Goal: Task Accomplishment & Management: Manage account settings

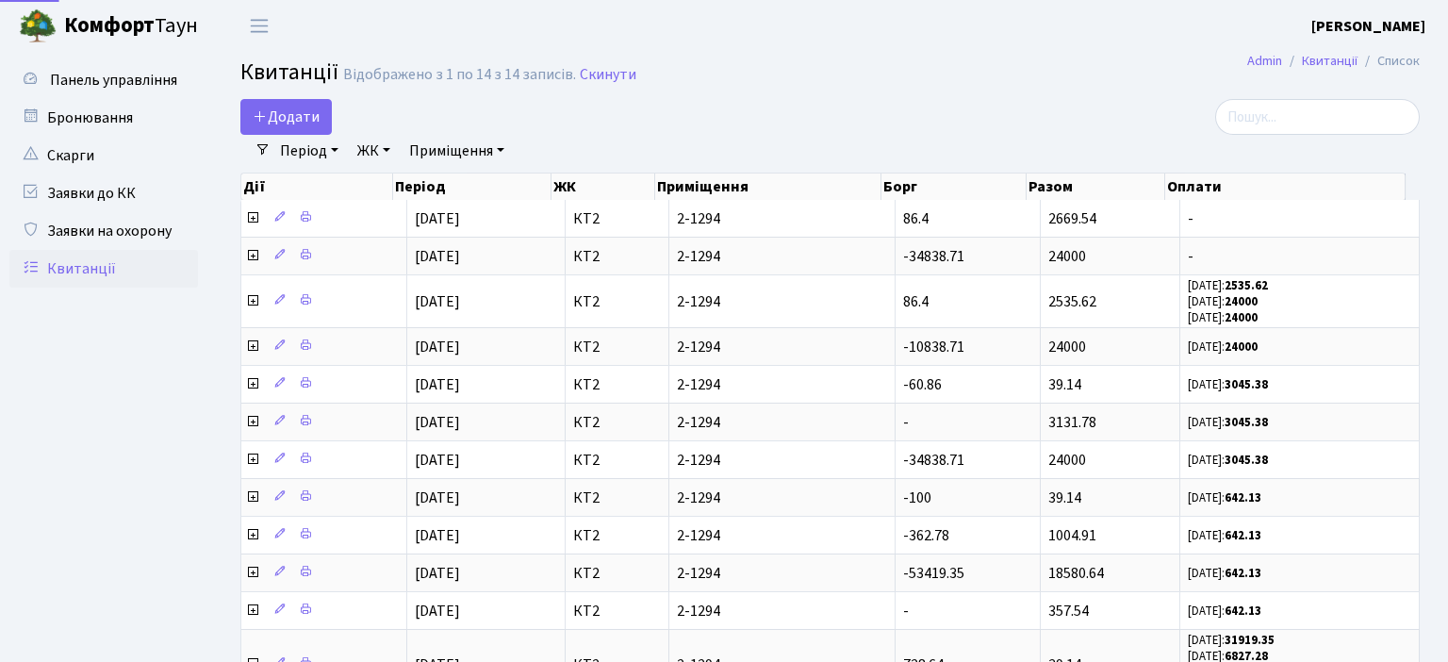
select select "25"
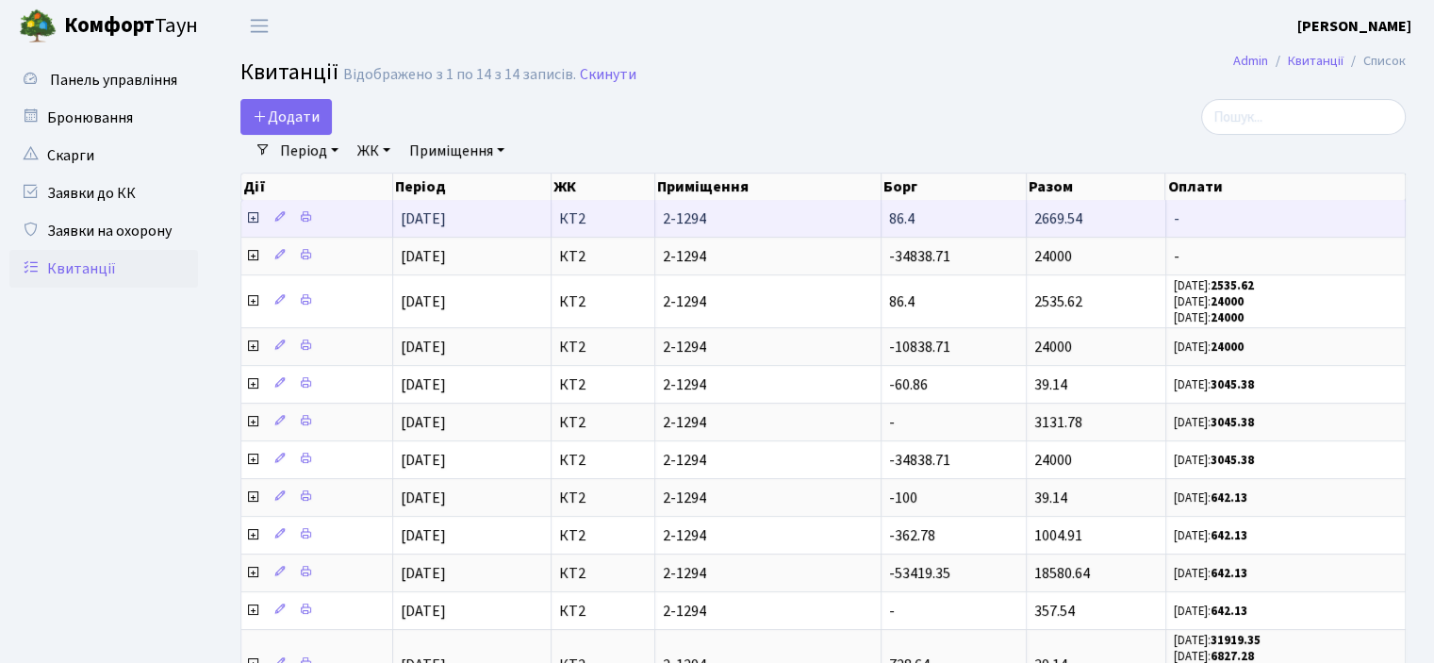
click at [260, 218] on span at bounding box center [254, 218] width 18 height 21
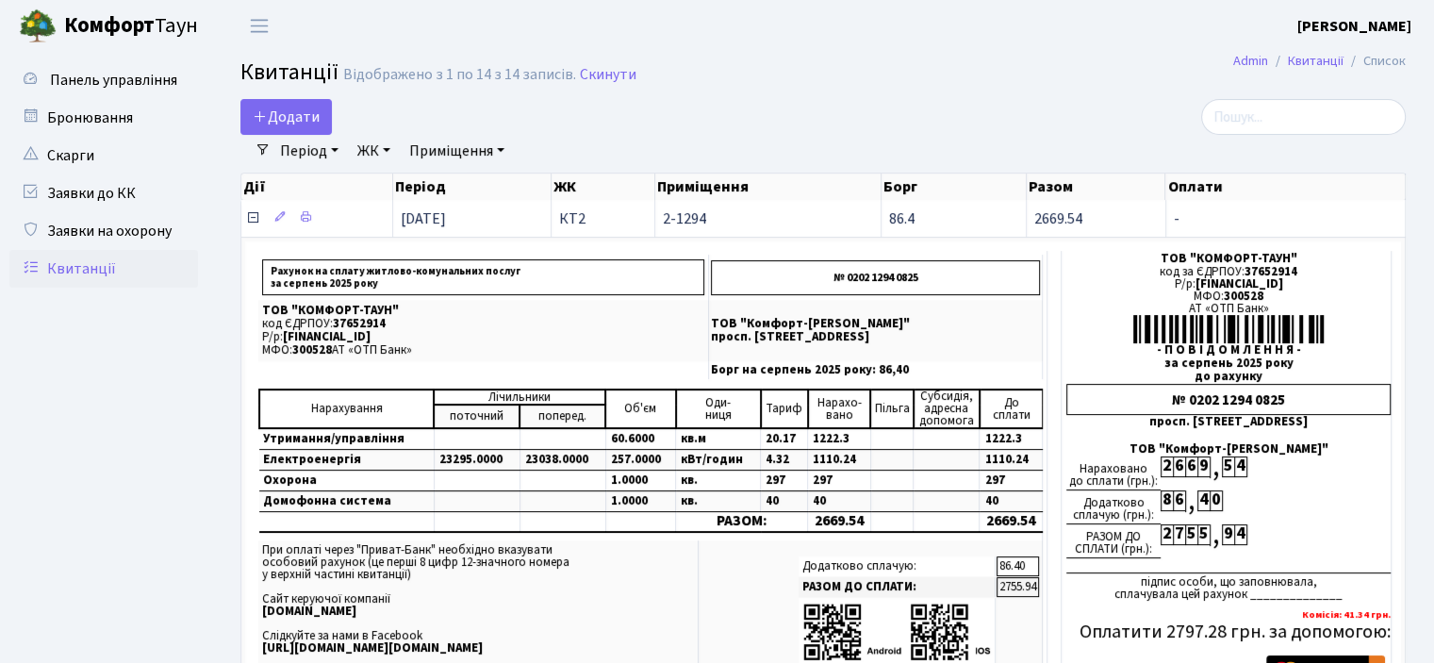
click at [256, 213] on icon at bounding box center [252, 217] width 15 height 15
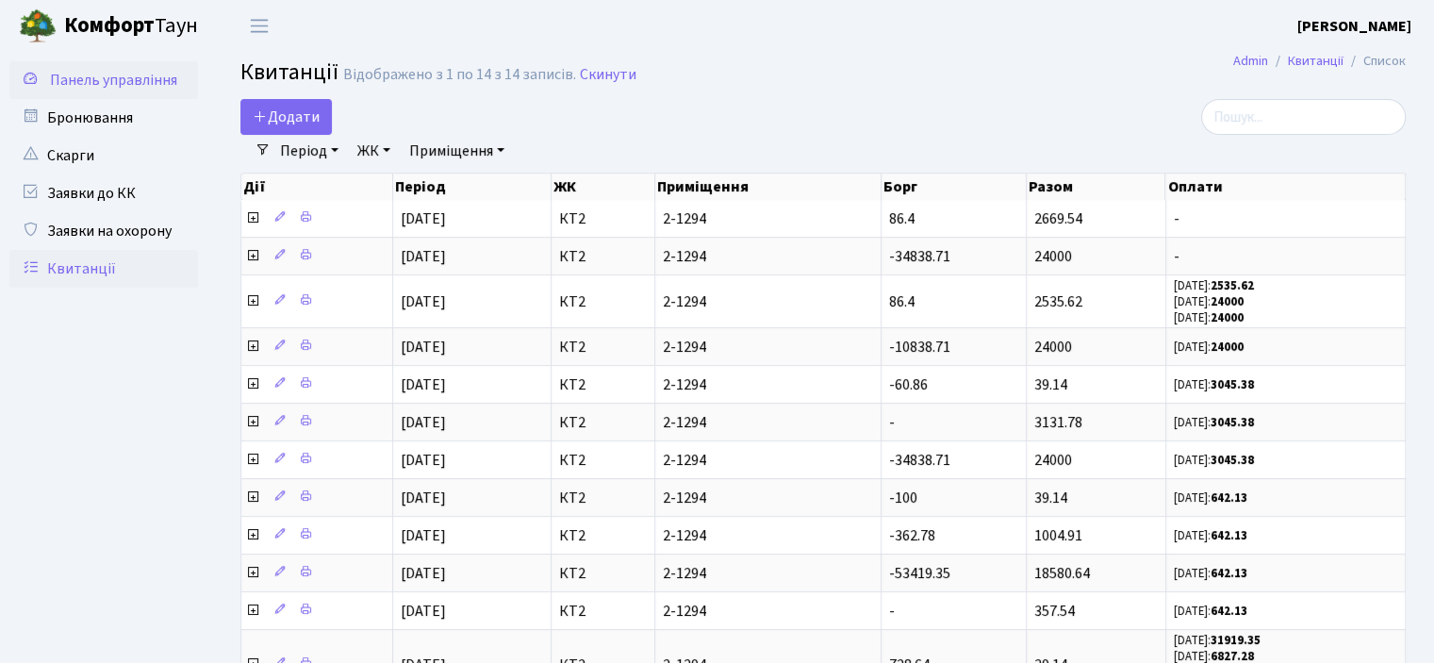
click at [136, 71] on span "Панель управління" at bounding box center [113, 80] width 127 height 21
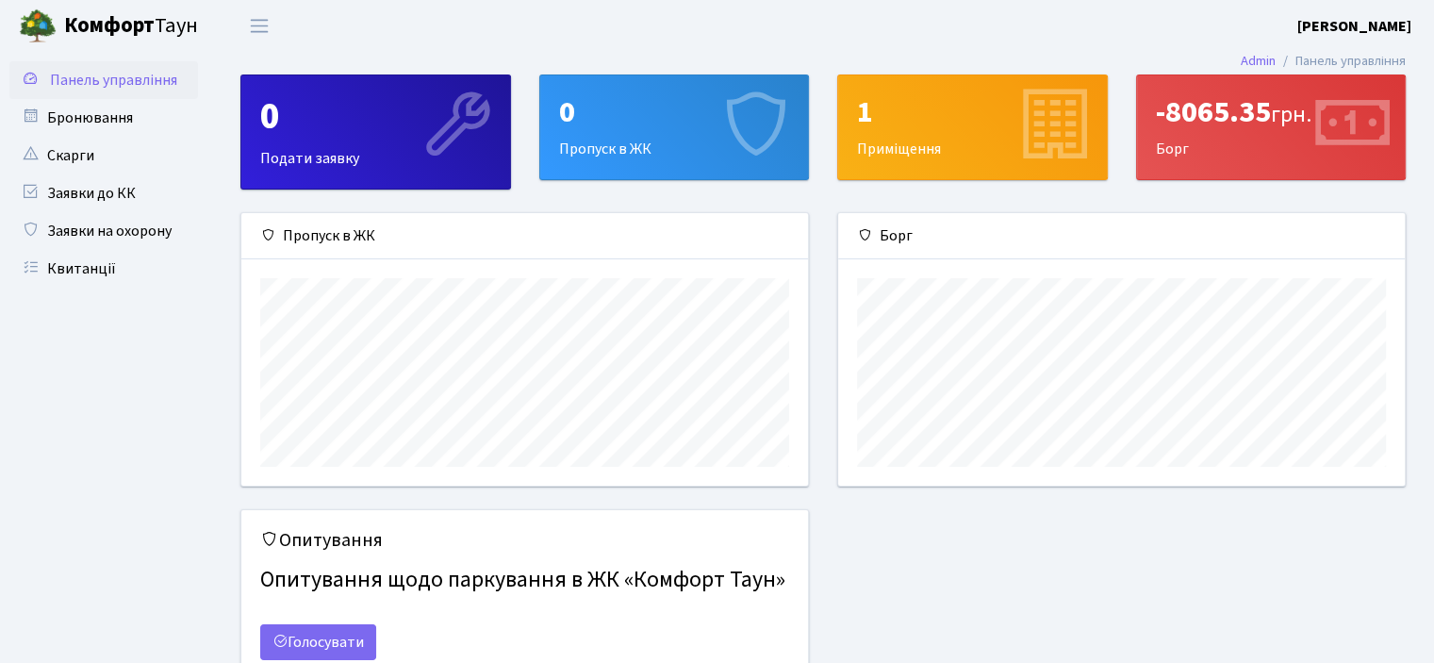
scroll to position [272, 566]
click at [91, 267] on link "Квитанції" at bounding box center [103, 269] width 189 height 38
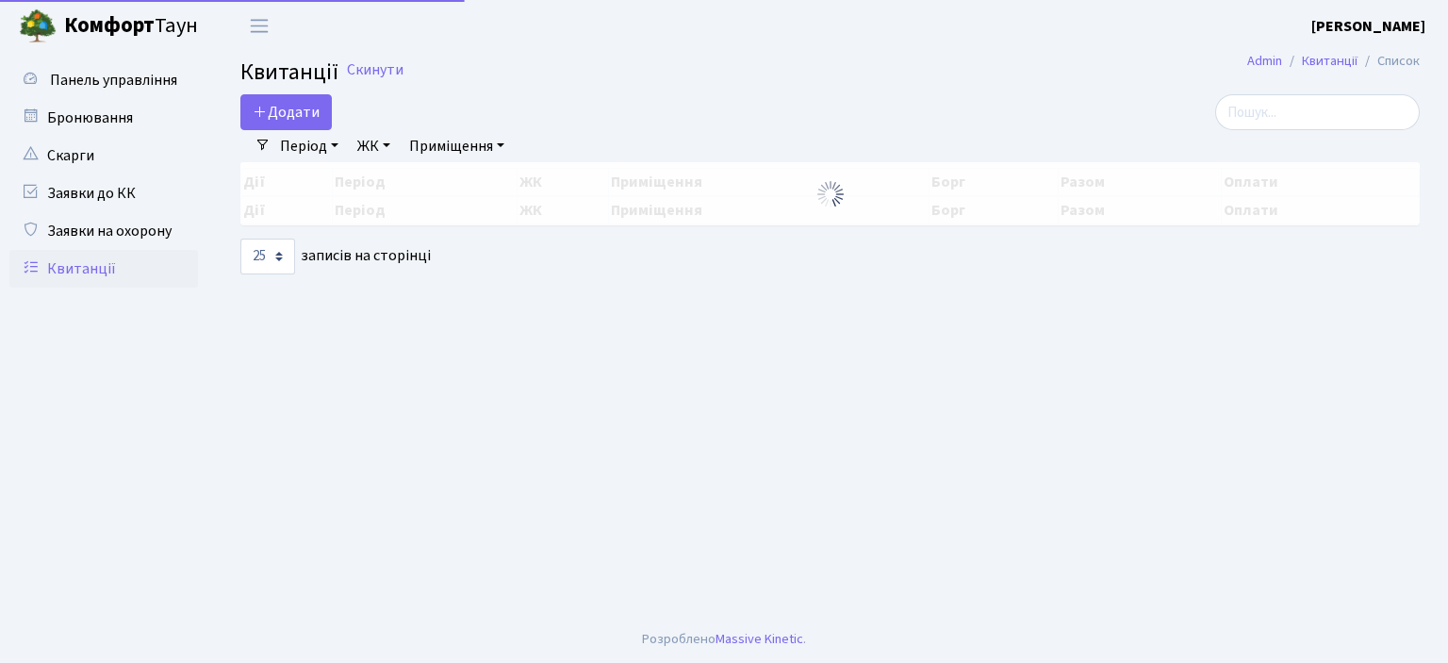
select select "25"
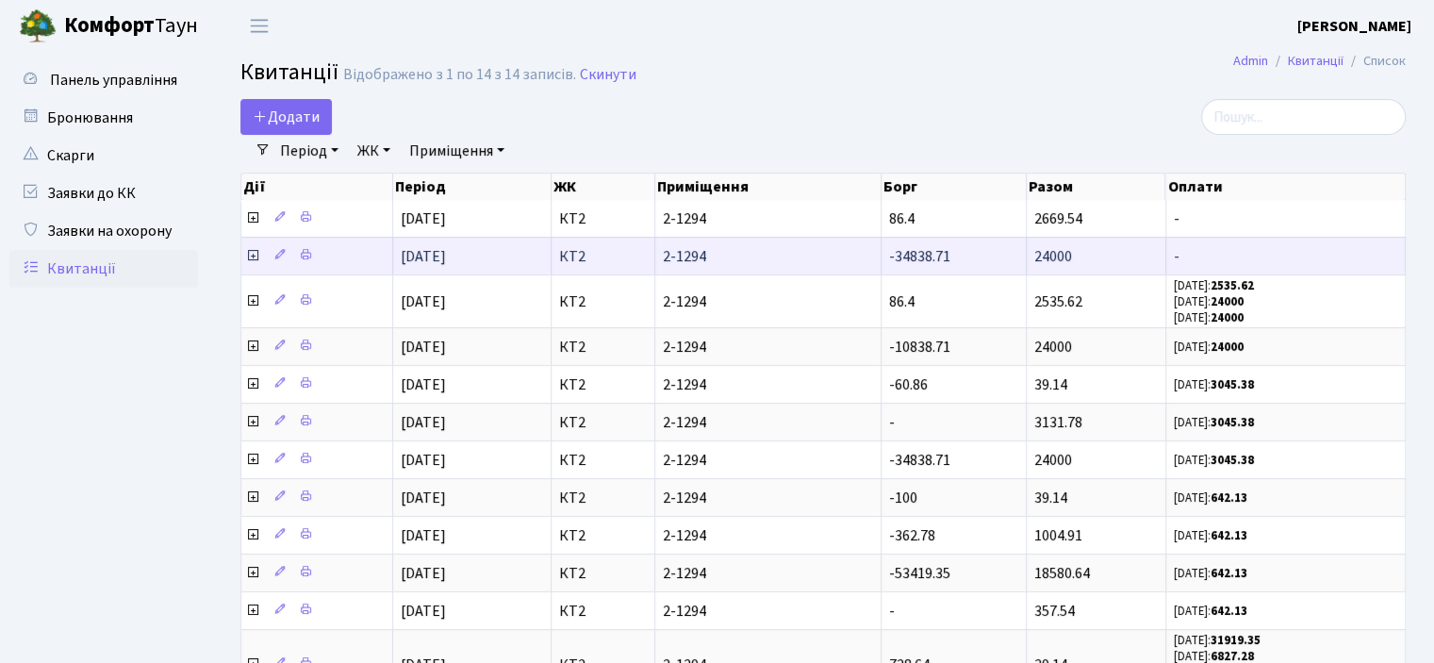
click at [254, 251] on icon at bounding box center [252, 255] width 15 height 15
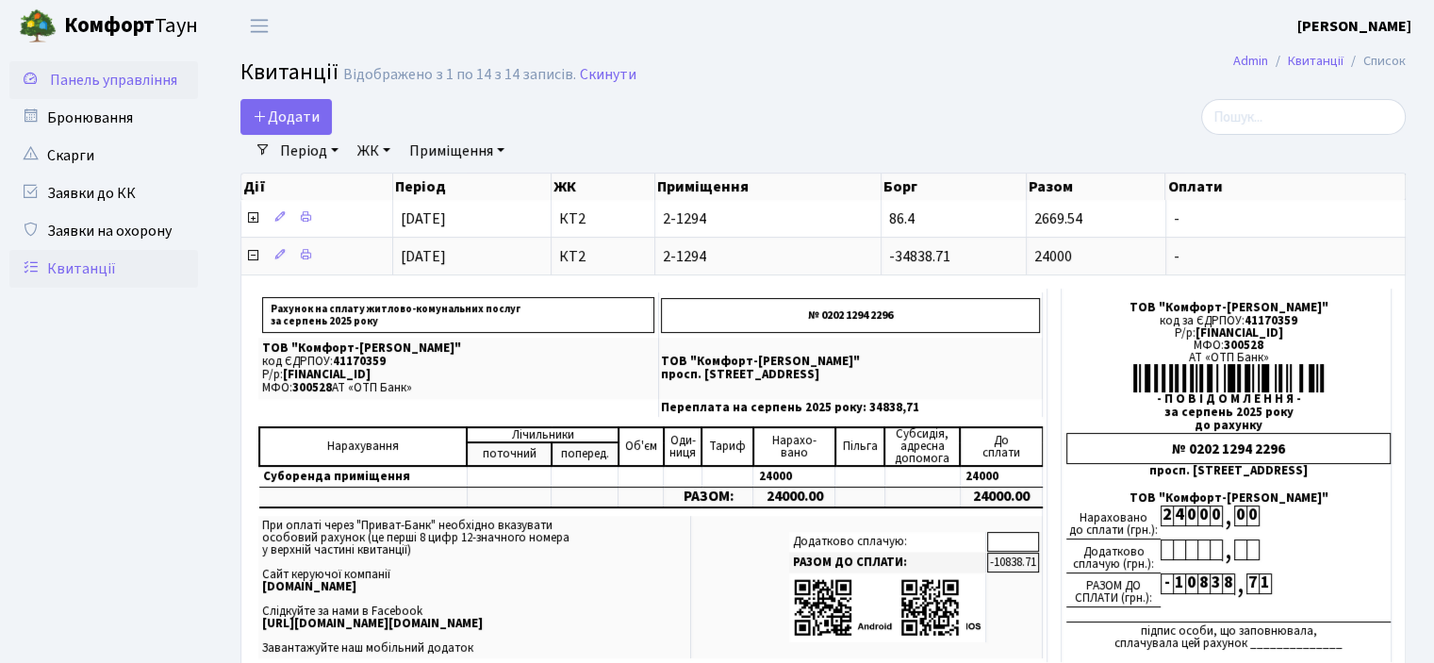
click at [78, 83] on span "Панель управління" at bounding box center [113, 80] width 127 height 21
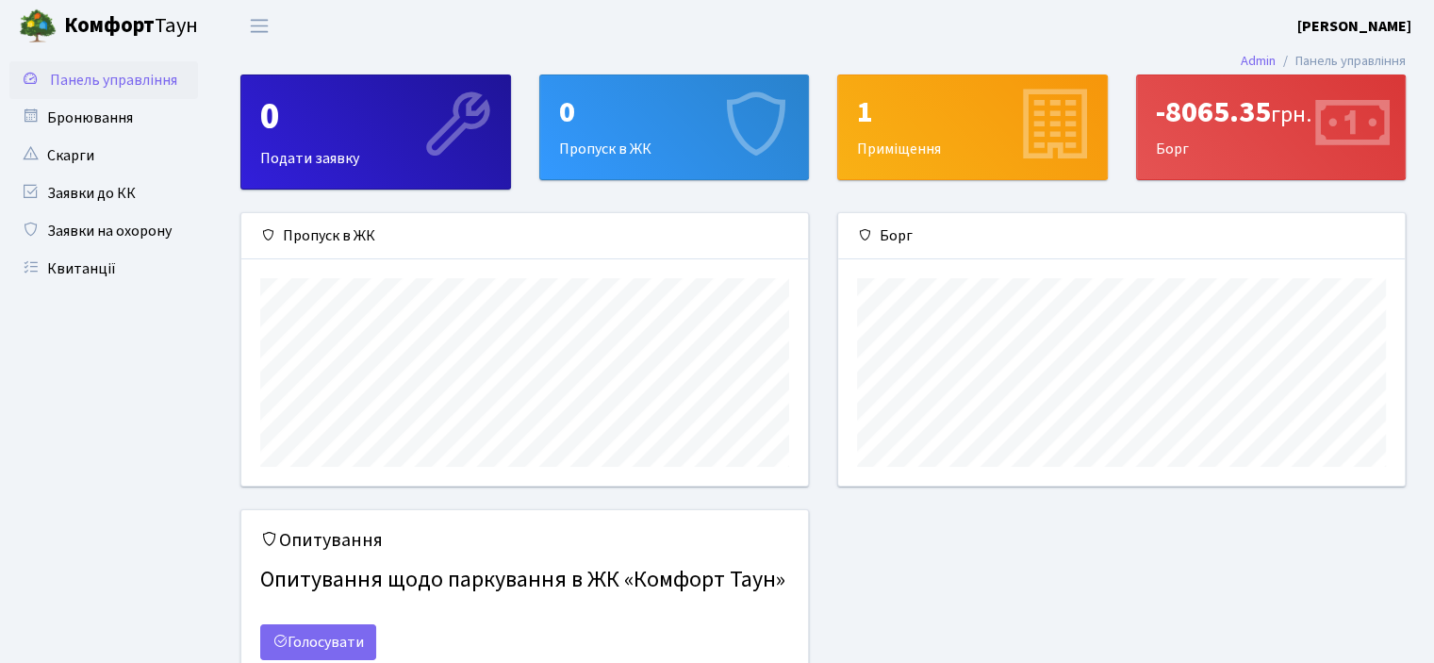
scroll to position [272, 566]
click at [75, 277] on link "Квитанції" at bounding box center [103, 269] width 189 height 38
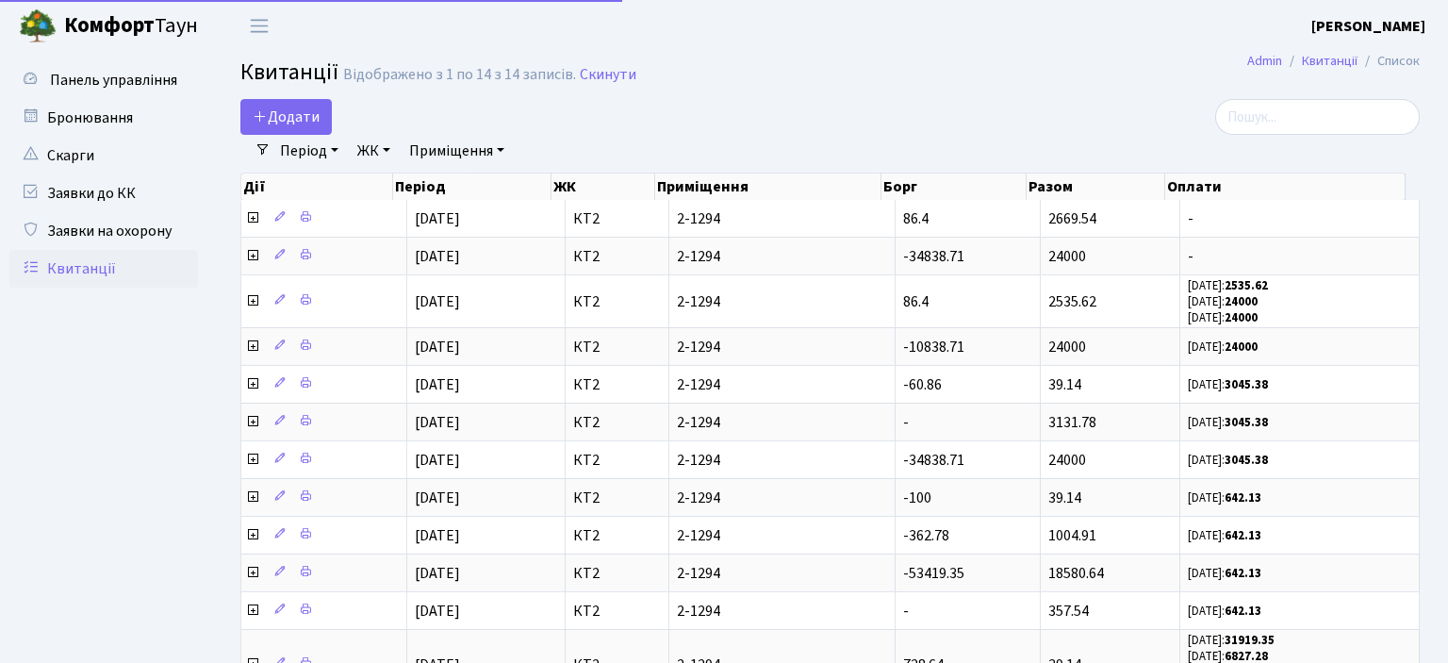
select select "25"
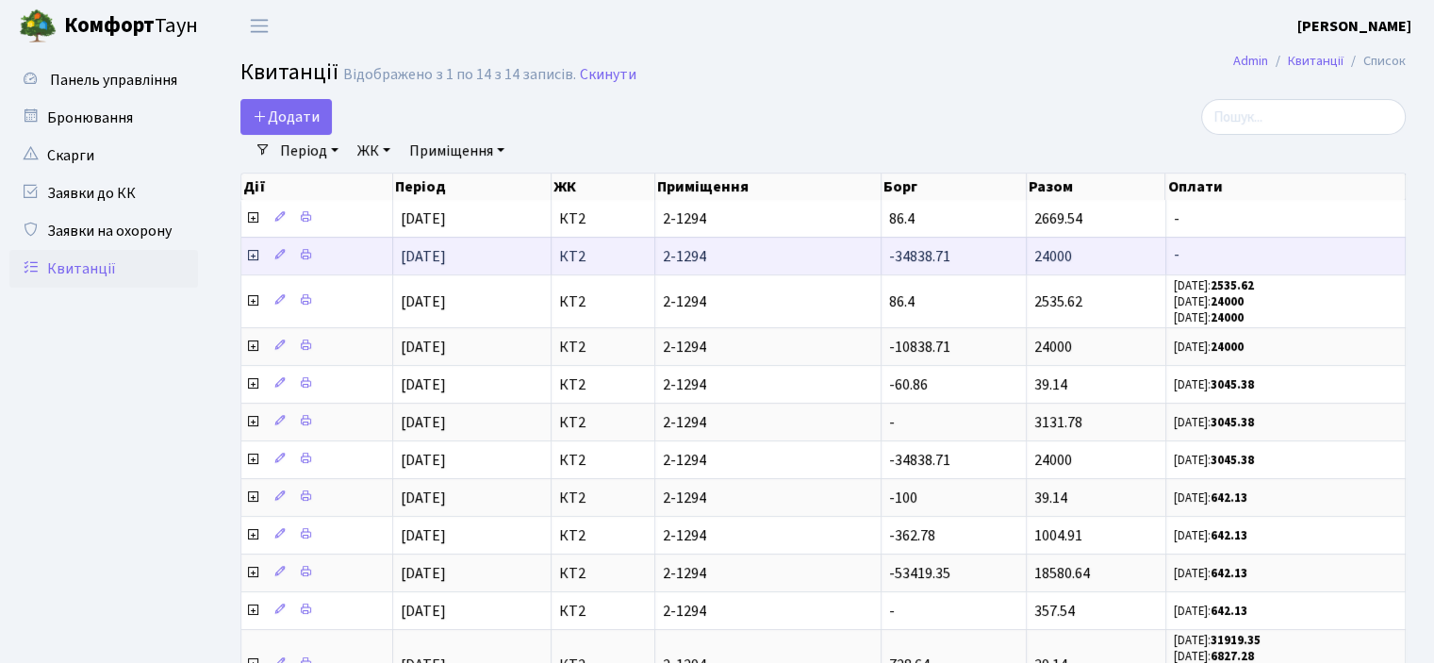
scroll to position [3, 0]
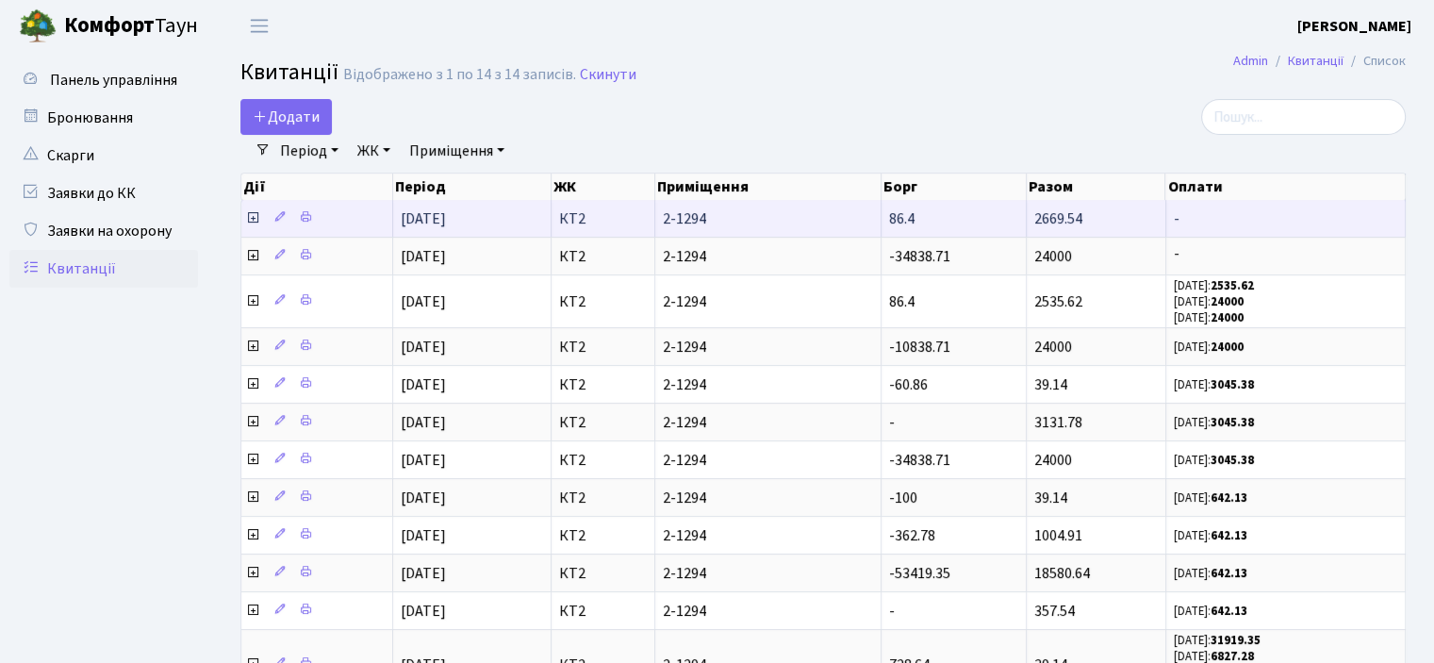
click at [253, 212] on icon at bounding box center [252, 217] width 15 height 15
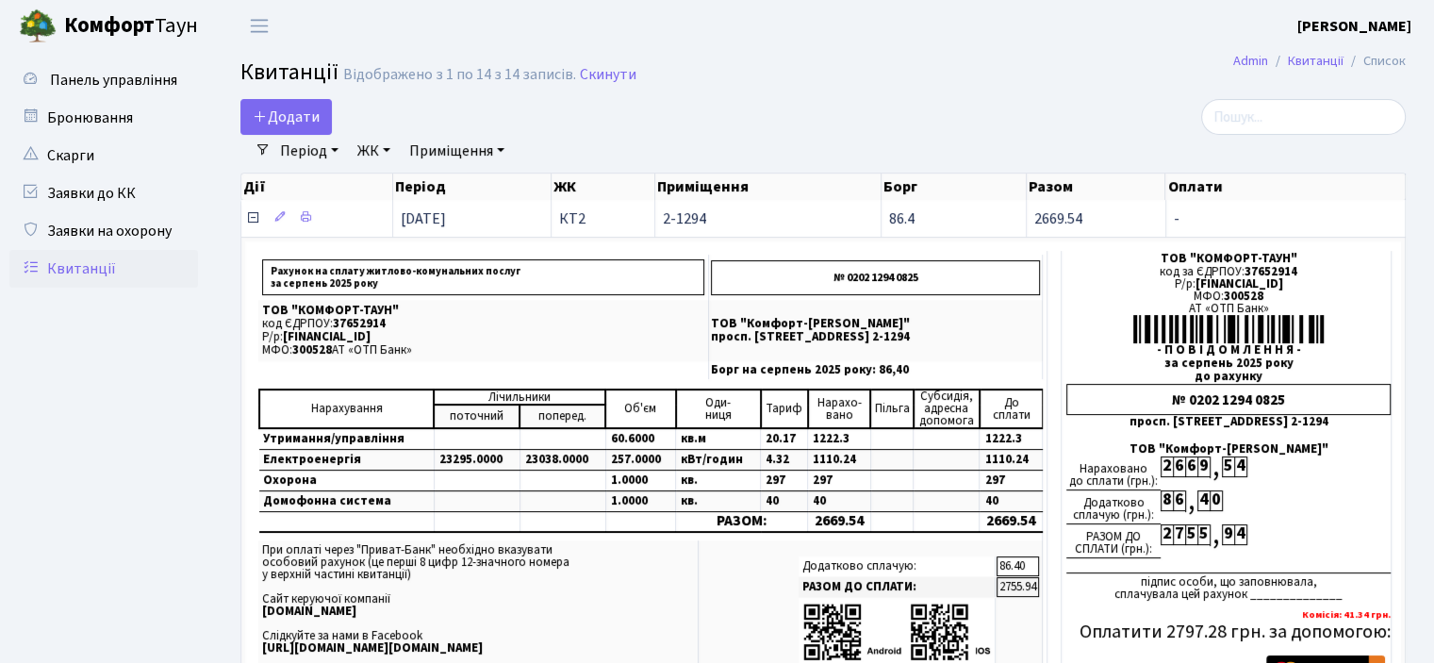
click at [255, 216] on icon at bounding box center [252, 217] width 15 height 15
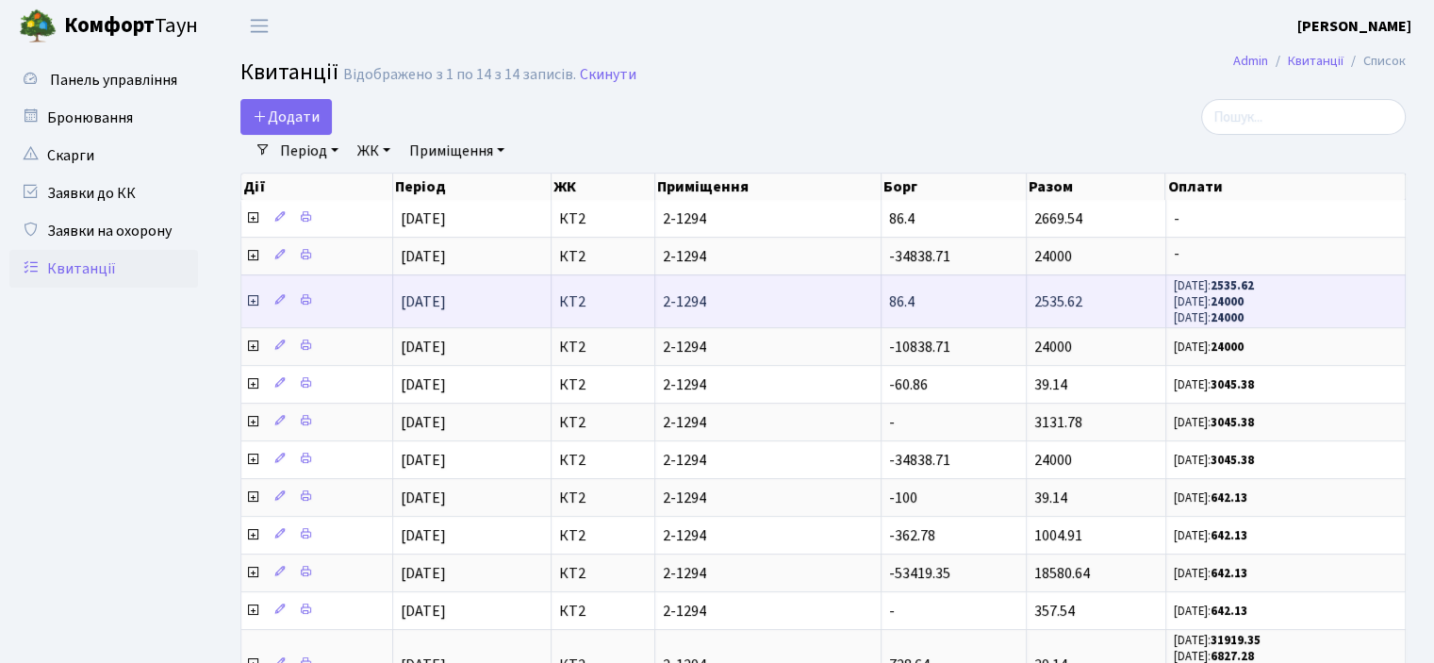
click at [254, 297] on icon at bounding box center [252, 300] width 15 height 15
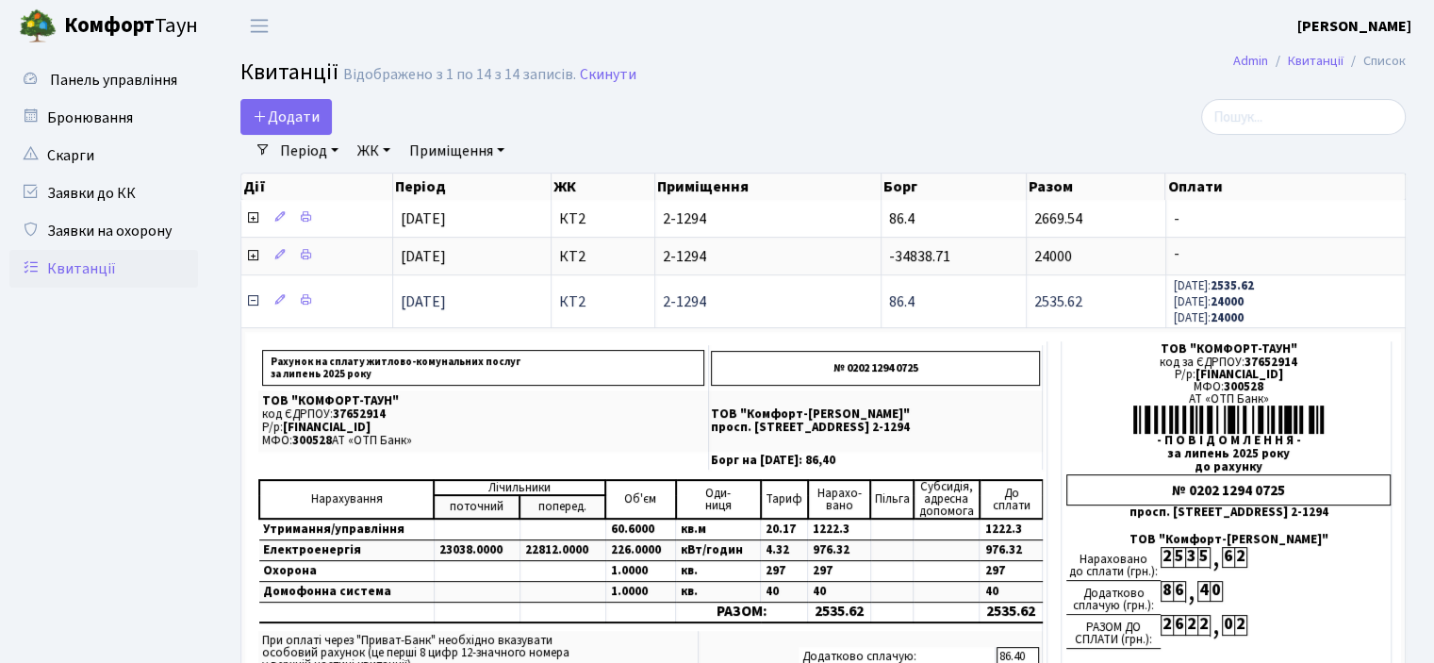
click at [254, 297] on icon at bounding box center [252, 300] width 15 height 15
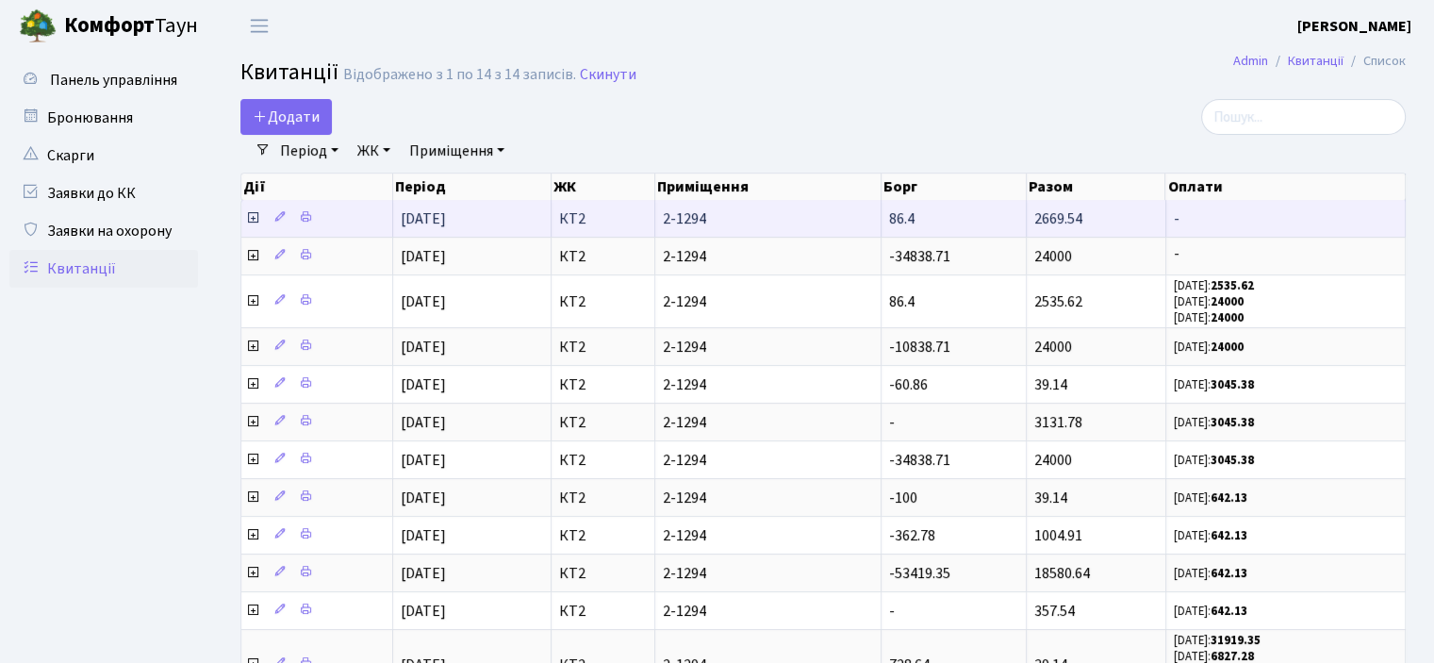
click at [259, 219] on icon at bounding box center [252, 217] width 15 height 15
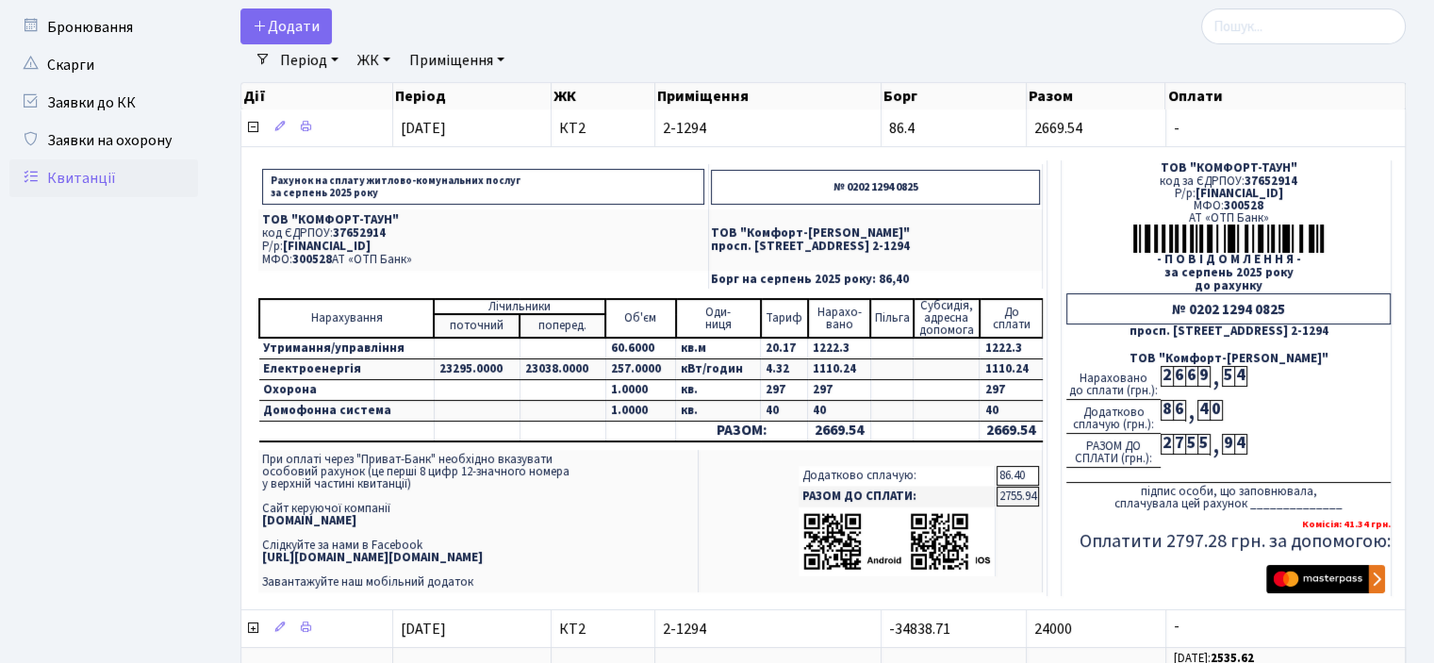
scroll to position [94, 0]
